Goal: Task Accomplishment & Management: Manage account settings

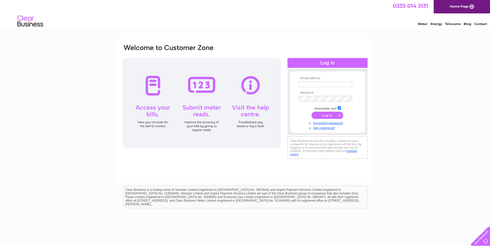
click at [252, 92] on div at bounding box center [202, 103] width 158 height 90
click at [246, 83] on div at bounding box center [202, 103] width 158 height 90
click at [250, 90] on div at bounding box center [202, 103] width 158 height 90
click at [310, 85] on input "text" at bounding box center [326, 85] width 54 height 6
type input "[EMAIL_ADDRESS][DOMAIN_NAME]"
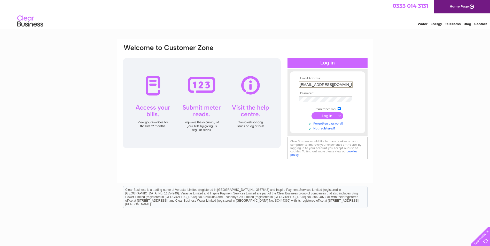
click at [320, 122] on link "Forgotten password?" at bounding box center [328, 123] width 59 height 5
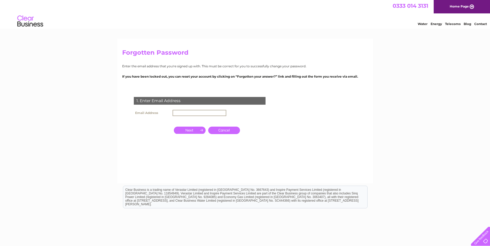
click at [182, 111] on input "text" at bounding box center [200, 113] width 54 height 6
type input "[EMAIL_ADDRESS][DOMAIN_NAME]"
click at [197, 130] on input "button" at bounding box center [190, 130] width 32 height 7
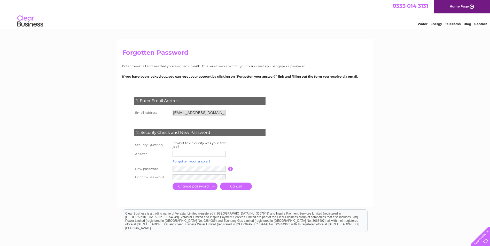
click at [180, 152] on input "text" at bounding box center [199, 154] width 53 height 6
type input "oxford"
click at [201, 184] on input "submit" at bounding box center [195, 186] width 45 height 7
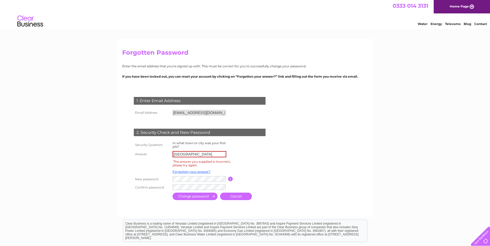
click at [186, 155] on input "oxford" at bounding box center [200, 154] width 54 height 6
type input "o"
type input "[GEOGRAPHIC_DATA]"
click at [247, 146] on table "Security Question In what town or city was your first job? Answer Oxford The an…" at bounding box center [205, 165] width 147 height 51
click at [204, 195] on input "submit" at bounding box center [195, 196] width 45 height 7
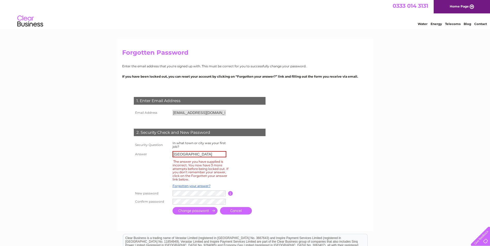
click at [416, 6] on span "0333 014 3131" at bounding box center [411, 6] width 36 height 6
click at [383, 103] on div "Forgotten Password Enter the email address that you're signed up with. This mus…" at bounding box center [245, 179] width 490 height 281
click at [472, 4] on link "Home Page" at bounding box center [462, 6] width 56 height 13
